Goal: Transaction & Acquisition: Subscribe to service/newsletter

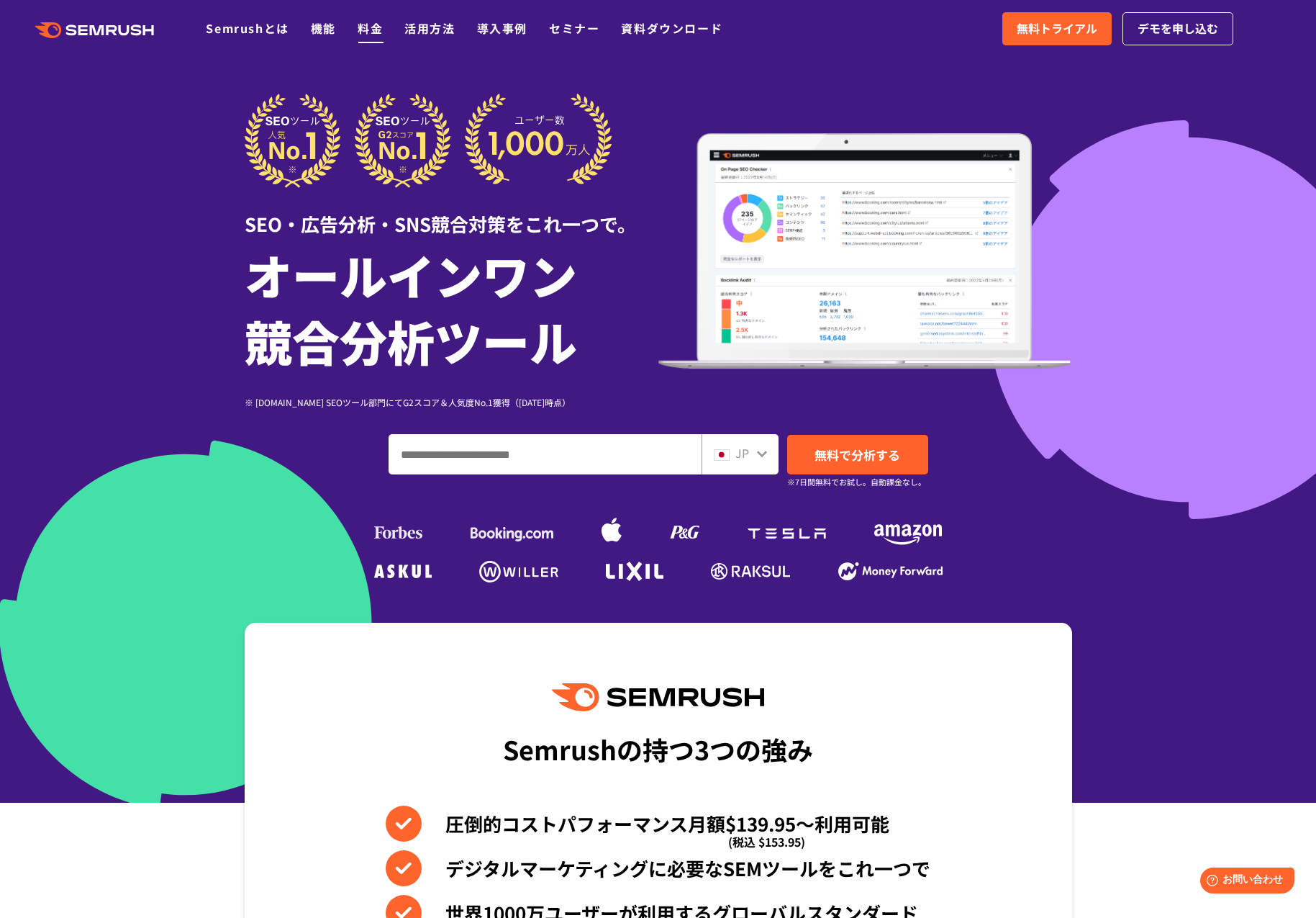
click at [367, 29] on link "料金" at bounding box center [371, 29] width 25 height 17
click at [423, 29] on link "活用方法" at bounding box center [430, 29] width 51 height 17
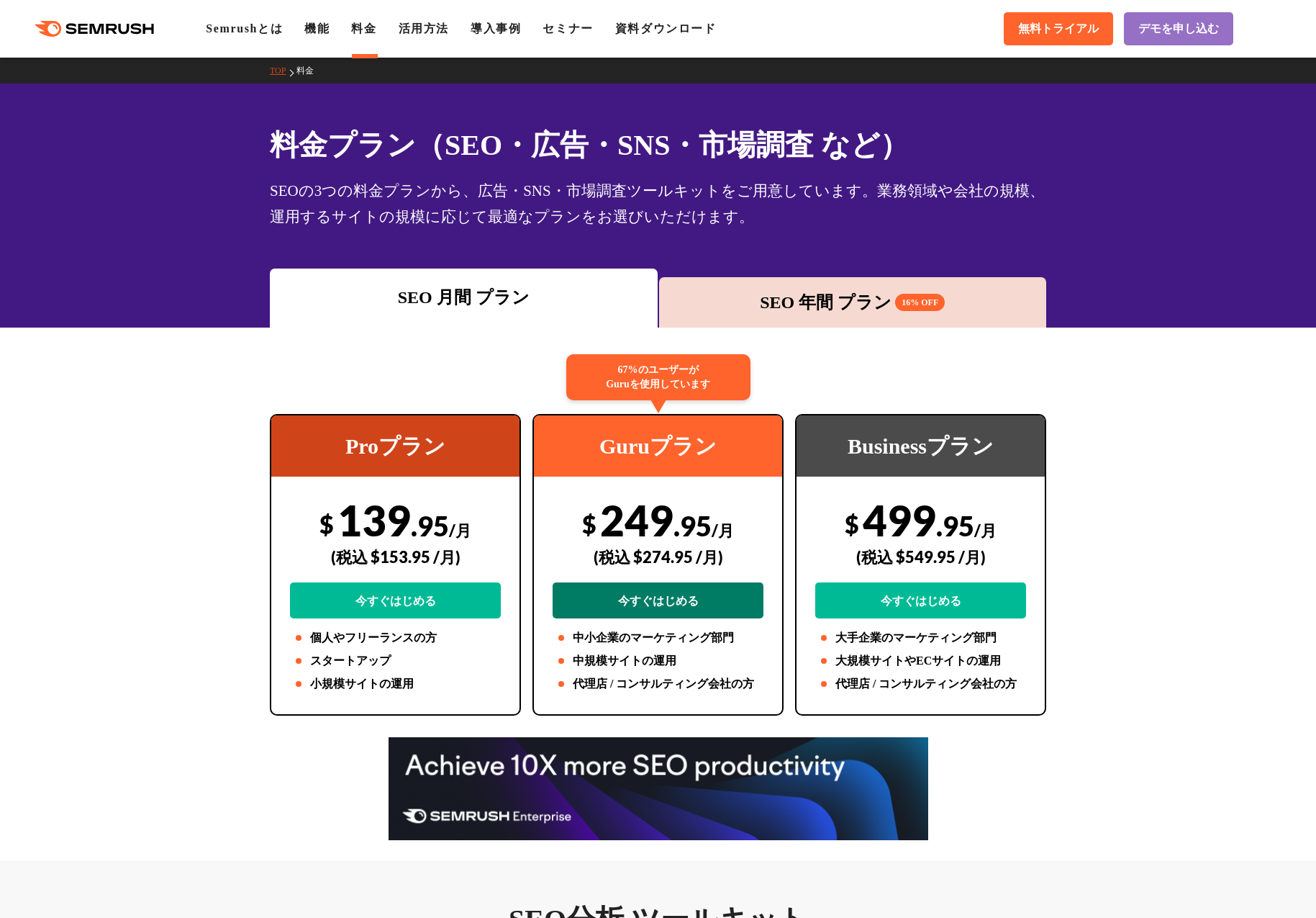
click at [661, 602] on link "今すぐはじめる" at bounding box center [658, 600] width 211 height 36
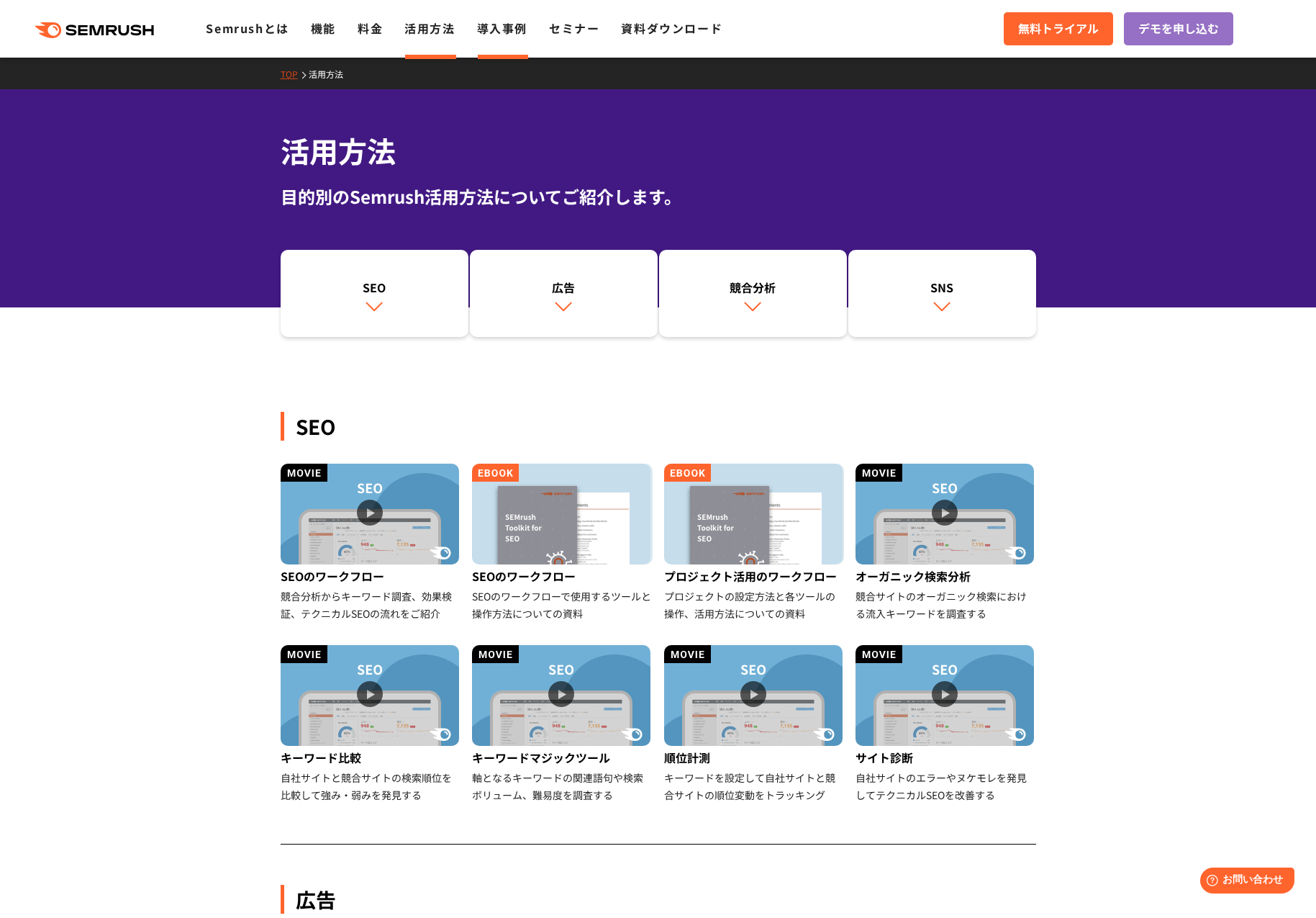
click at [508, 32] on link "導入事例" at bounding box center [502, 29] width 51 height 17
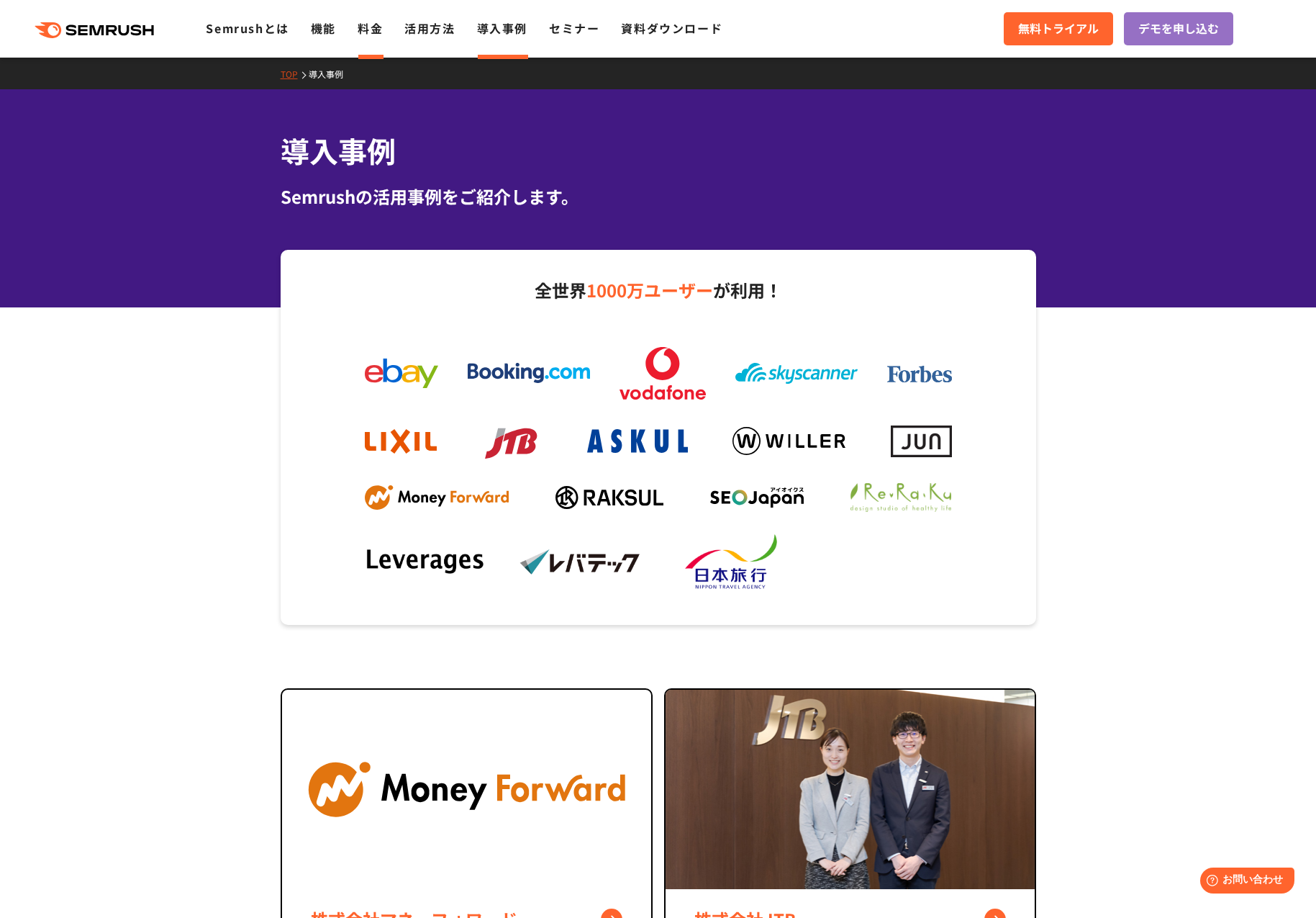
click at [363, 30] on link "料金" at bounding box center [371, 29] width 25 height 17
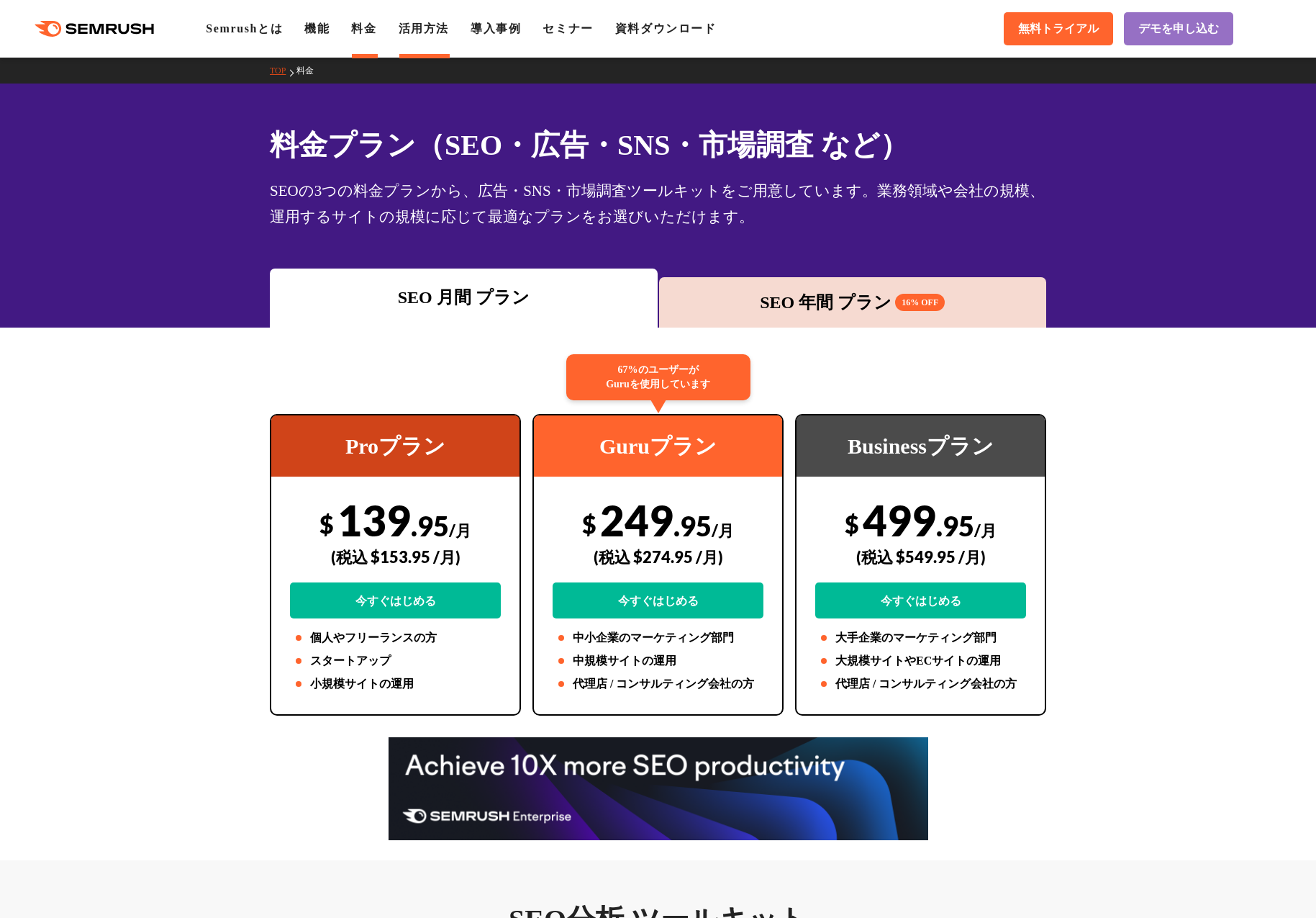
click at [425, 35] on li "活用方法" at bounding box center [424, 29] width 51 height 17
click at [433, 29] on link "活用方法" at bounding box center [424, 28] width 51 height 12
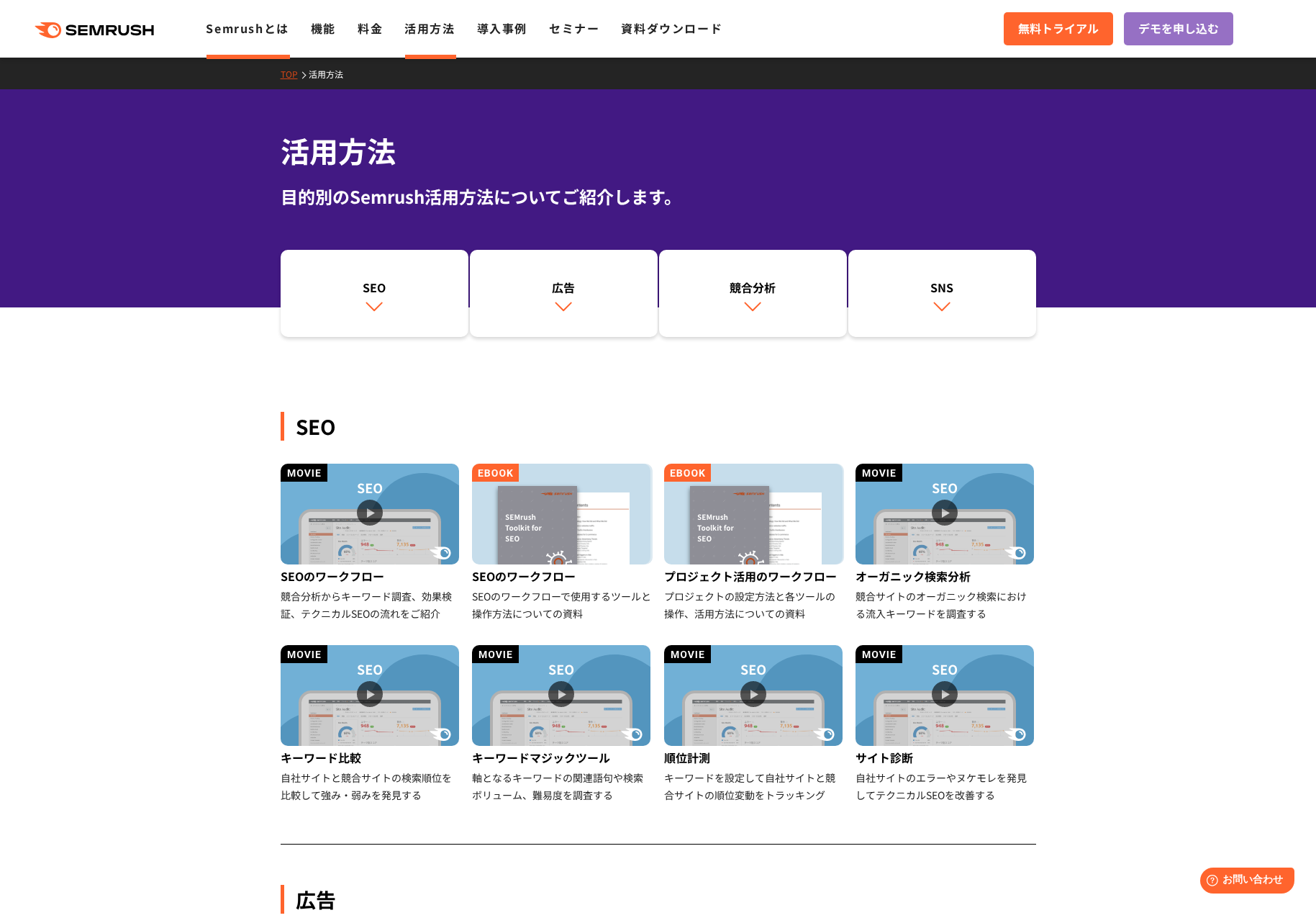
click at [245, 32] on link "Semrushとは" at bounding box center [247, 29] width 83 height 17
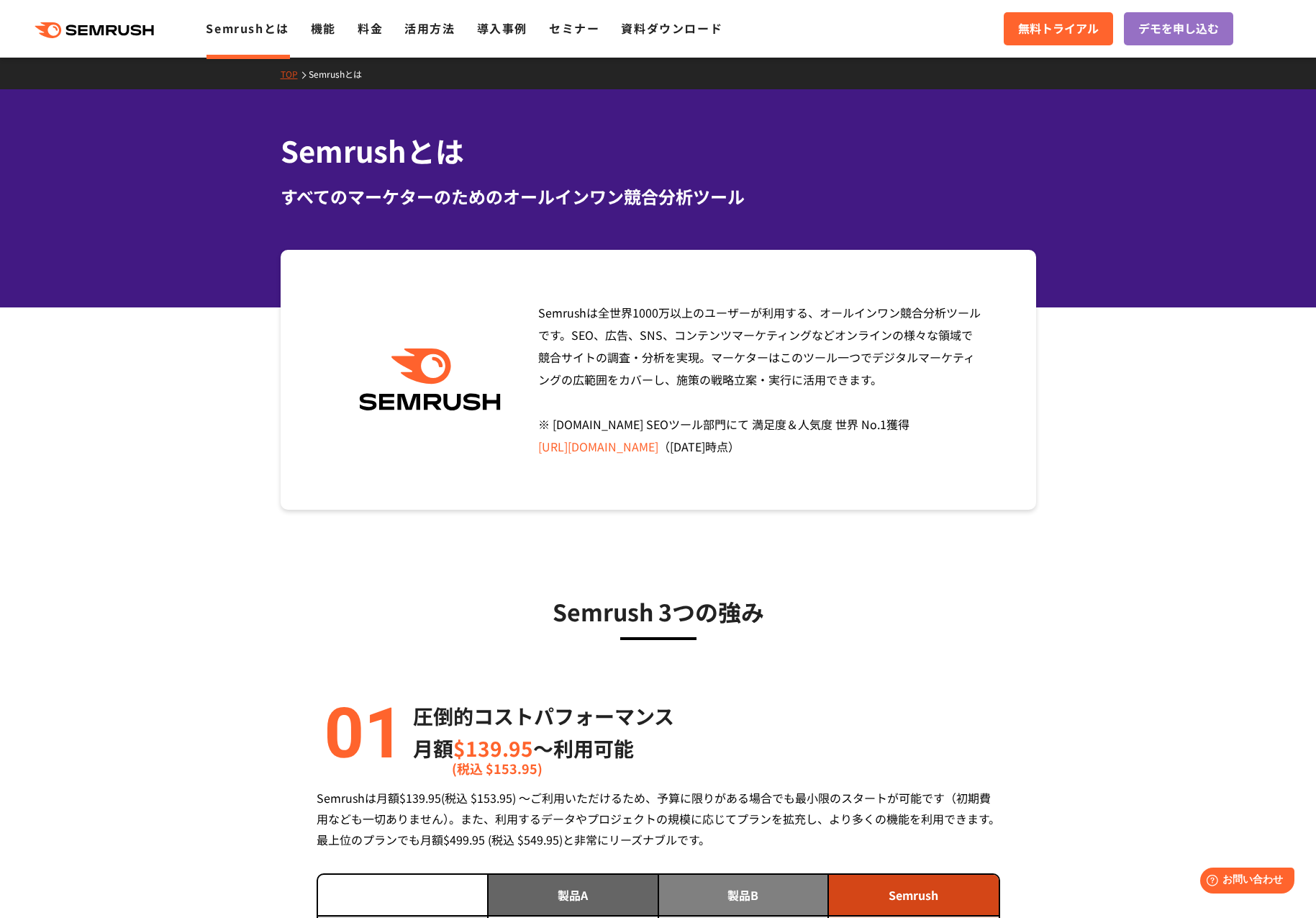
click at [226, 33] on link "Semrushとは" at bounding box center [247, 29] width 83 height 17
click at [366, 32] on link "料金" at bounding box center [371, 29] width 25 height 17
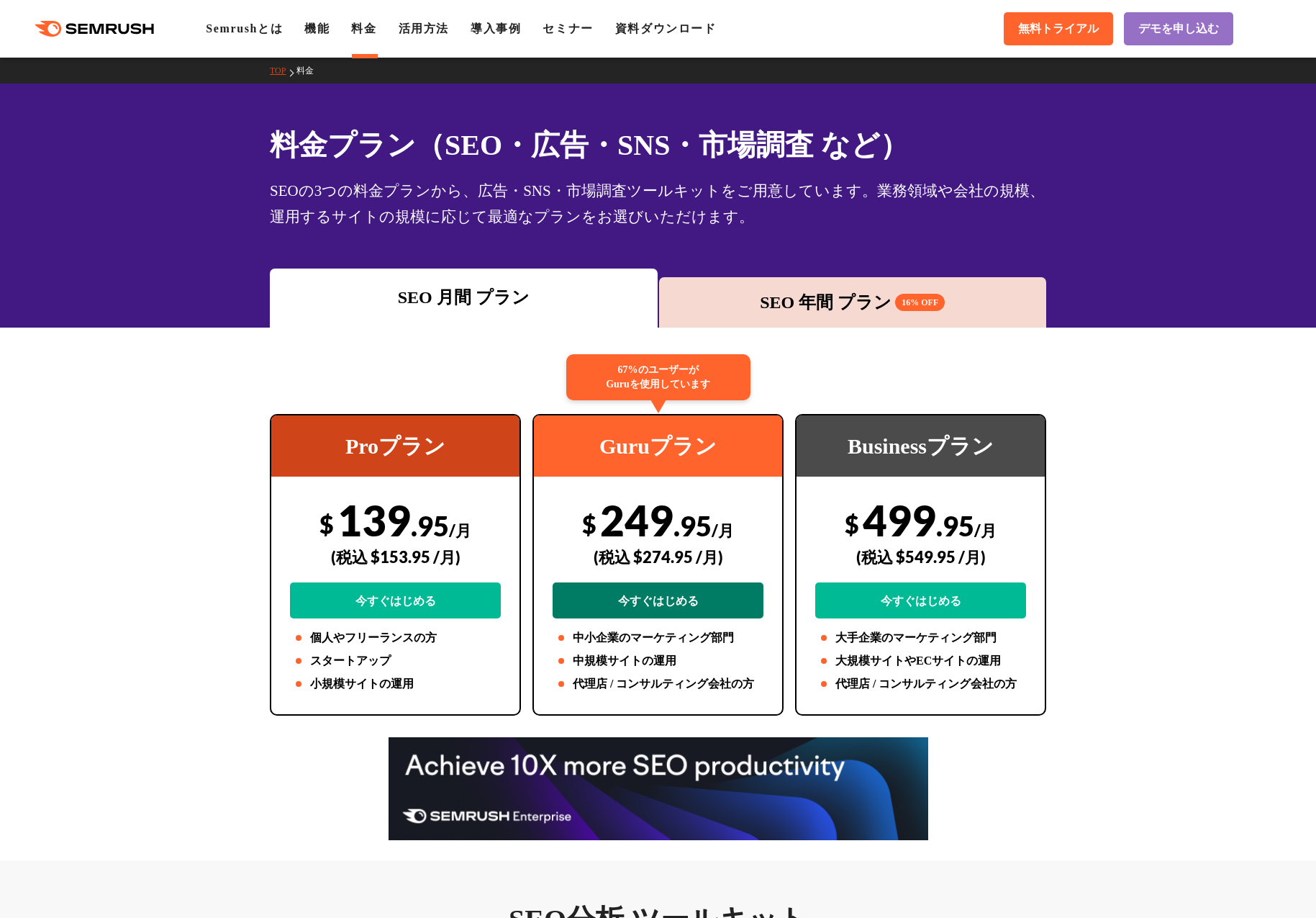
click at [648, 604] on link "今すぐはじめる" at bounding box center [658, 600] width 211 height 36
